Goal: Ask a question

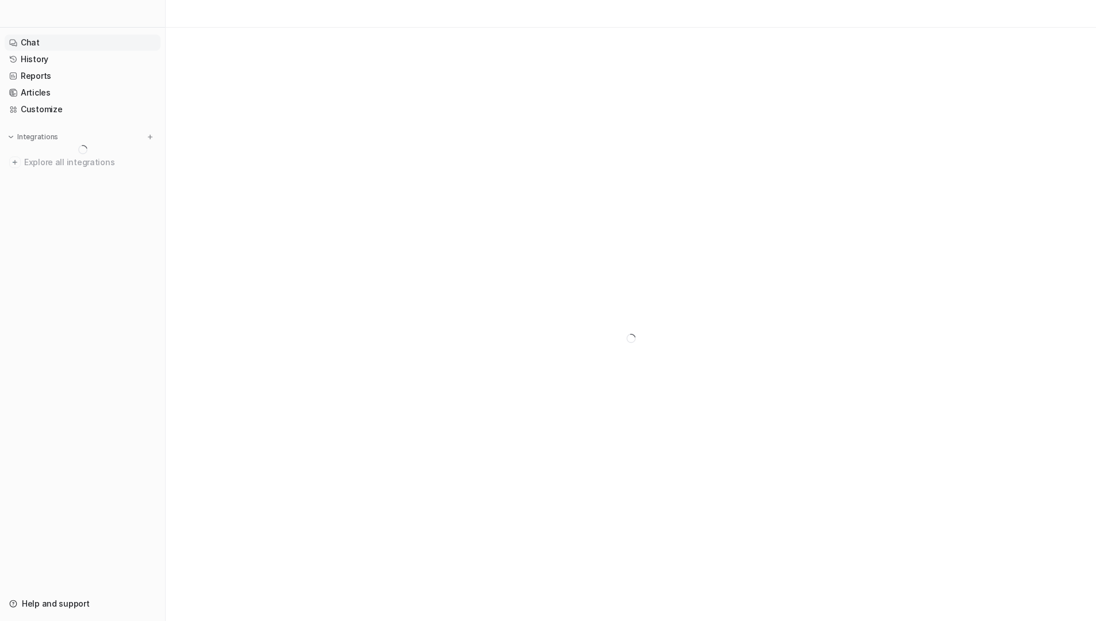
click at [45, 47] on link "Chat" at bounding box center [83, 43] width 156 height 16
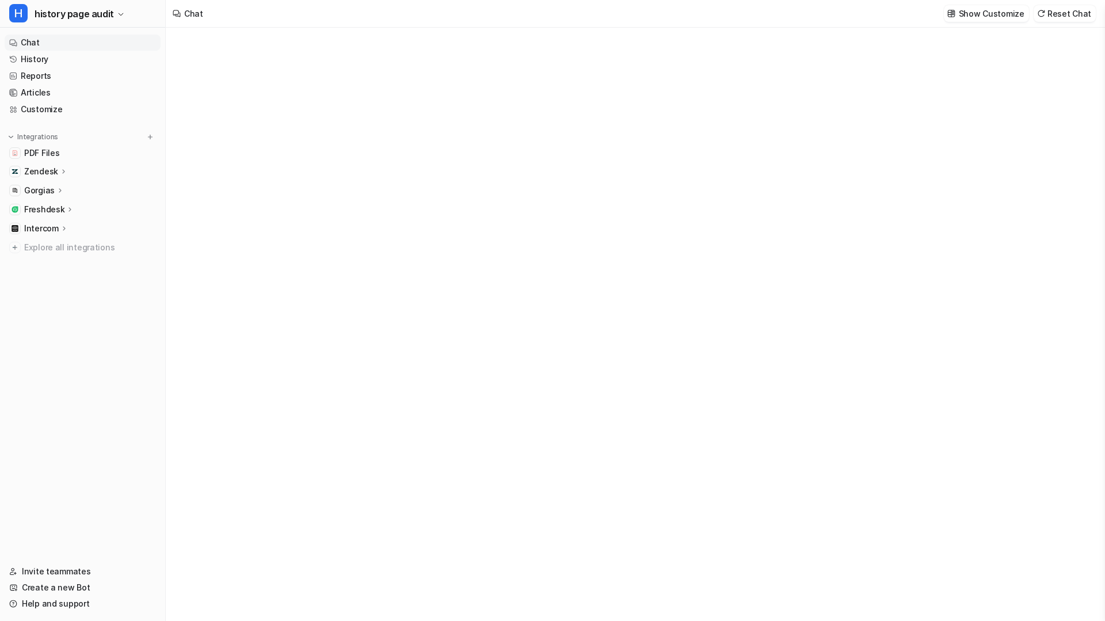
type textarea "**********"
click at [35, 44] on link "Chat" at bounding box center [83, 43] width 156 height 16
click at [40, 62] on link "History" at bounding box center [83, 59] width 156 height 16
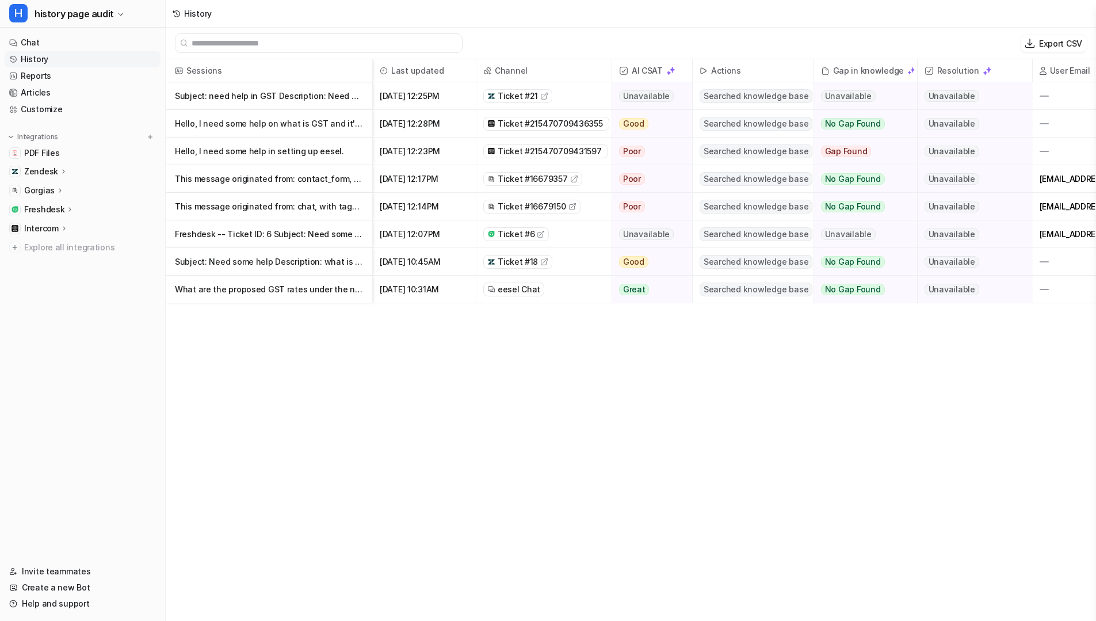
click at [513, 288] on span "eesel Chat" at bounding box center [519, 290] width 43 height 12
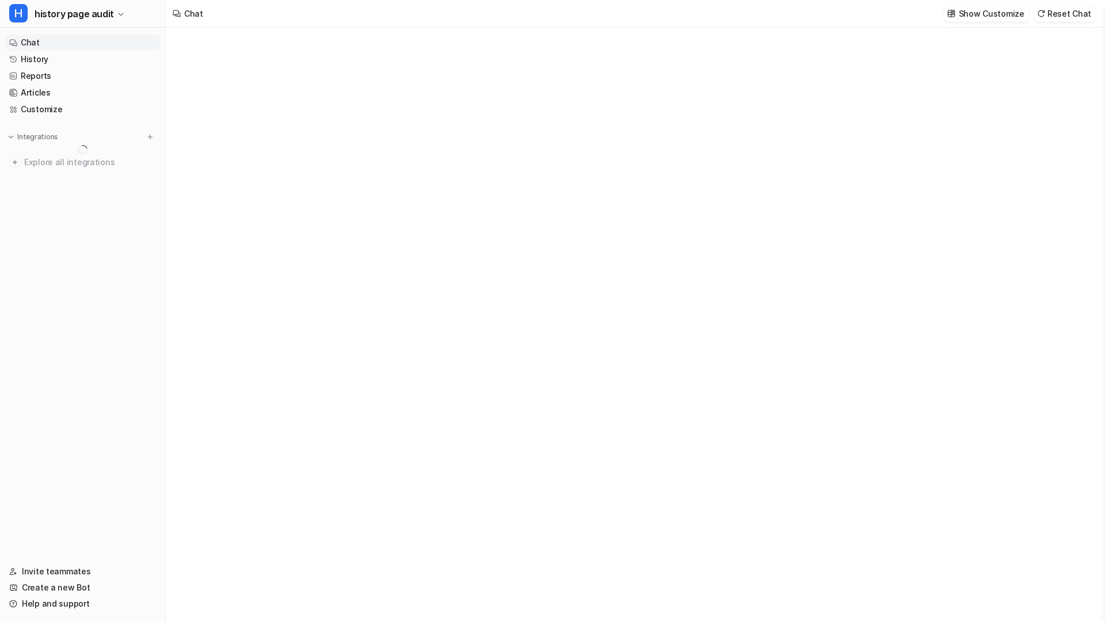
type textarea "**********"
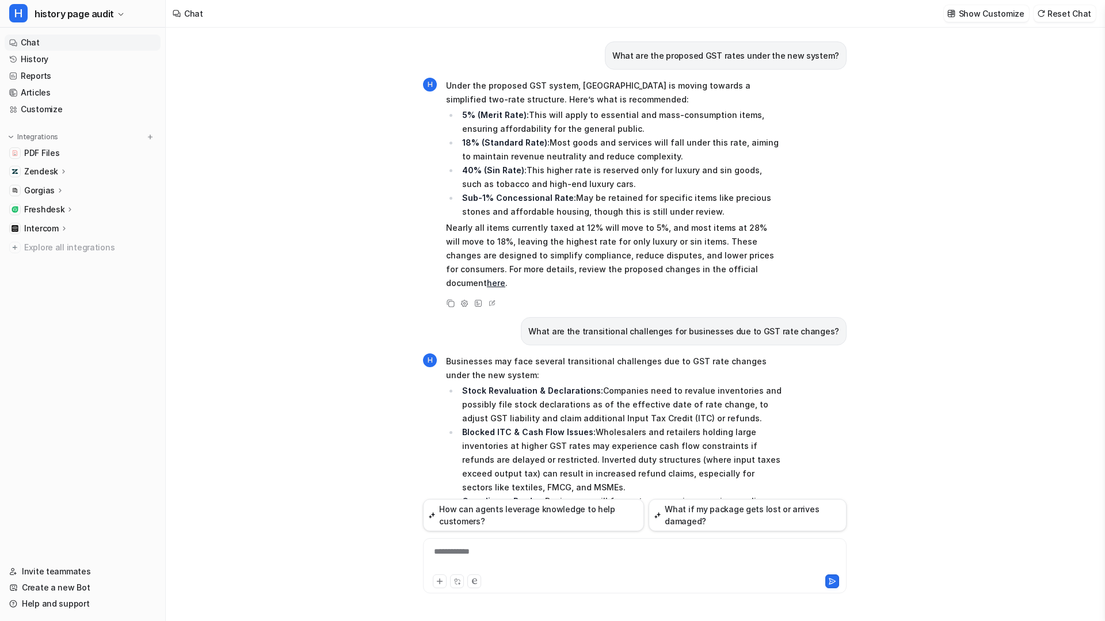
scroll to position [170, 0]
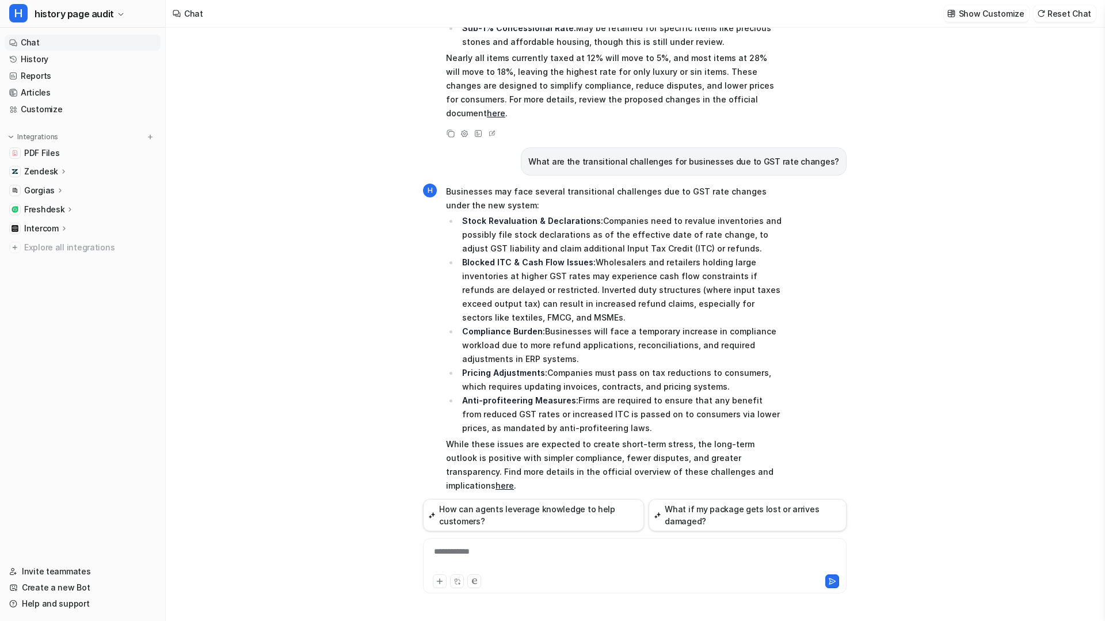
click at [478, 502] on icon at bounding box center [478, 505] width 7 height 7
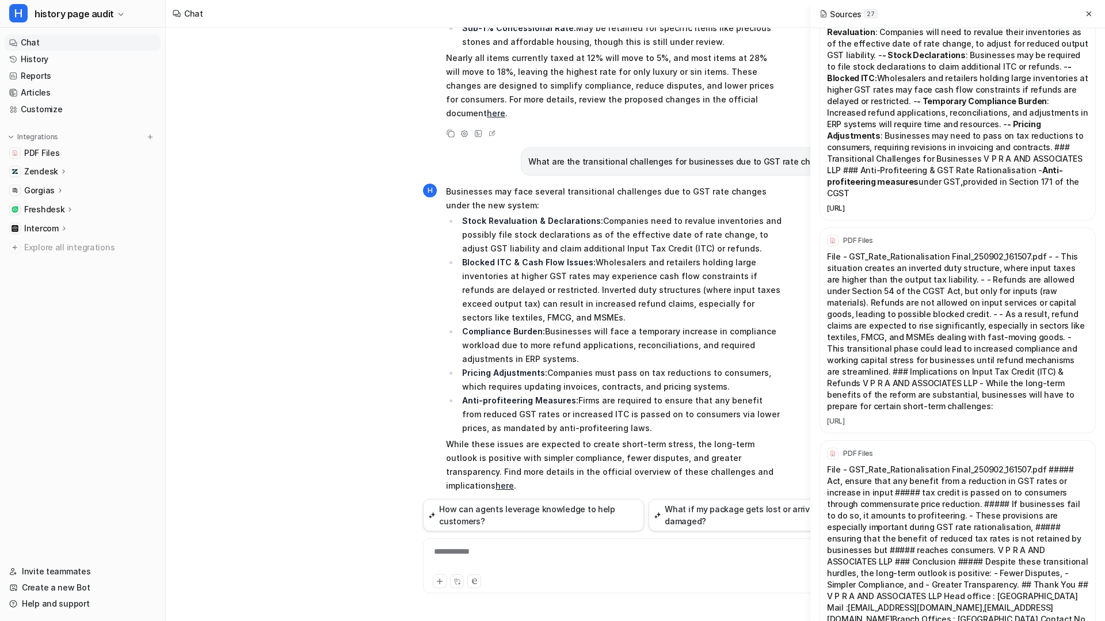
scroll to position [0, 0]
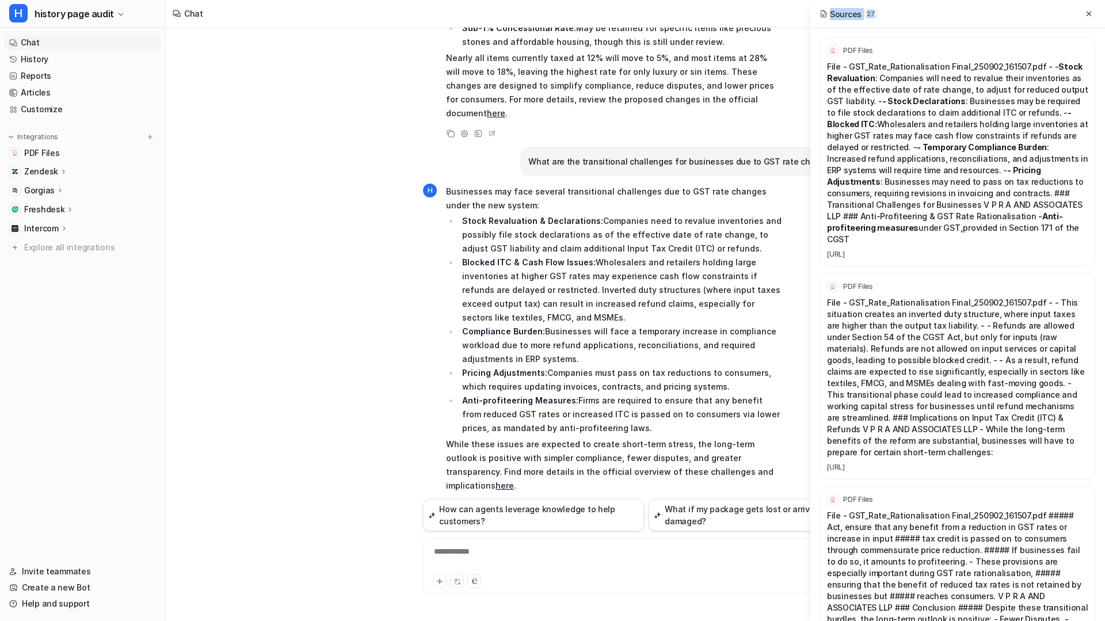
drag, startPoint x: 823, startPoint y: 18, endPoint x: 922, endPoint y: 18, distance: 99.0
click at [922, 18] on div "Sources 27" at bounding box center [957, 14] width 295 height 28
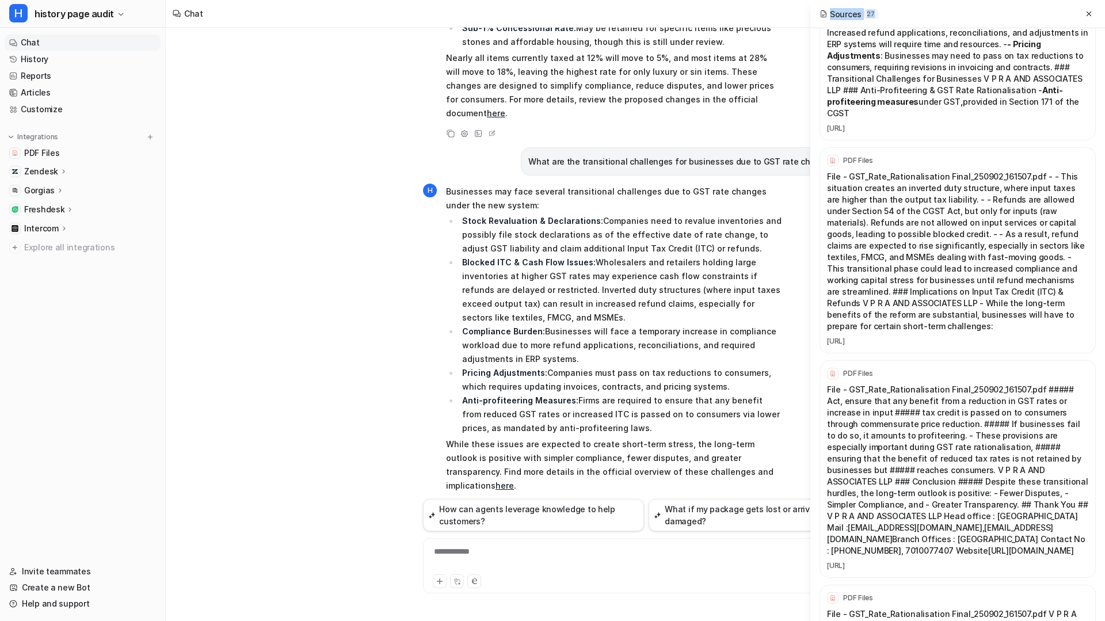
scroll to position [139, 0]
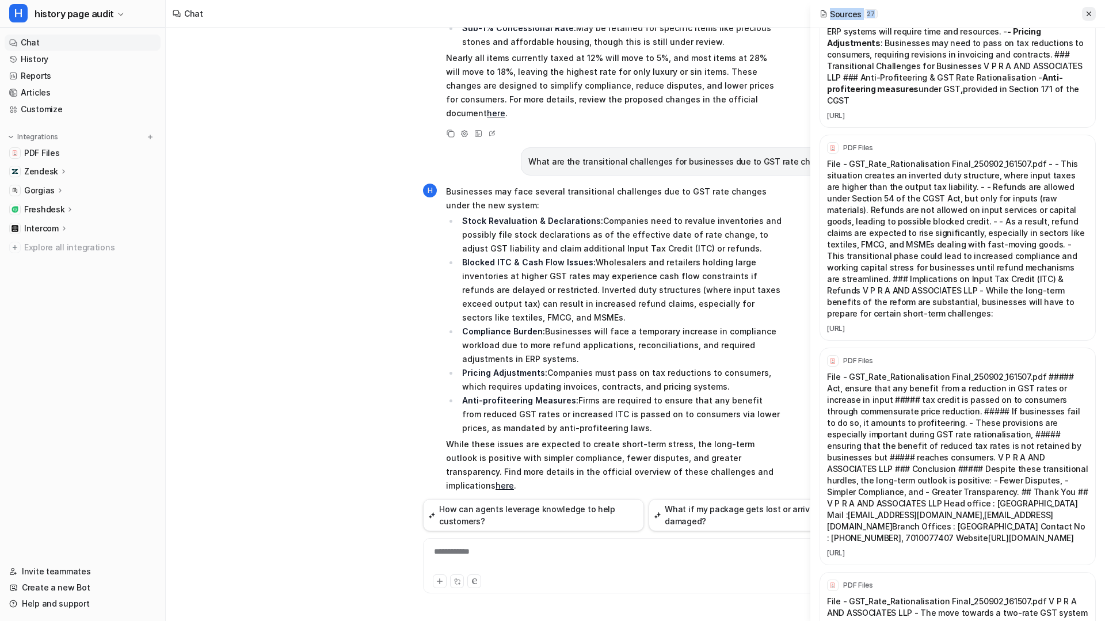
click at [1087, 13] on icon at bounding box center [1089, 14] width 8 height 8
